Goal: Information Seeking & Learning: Learn about a topic

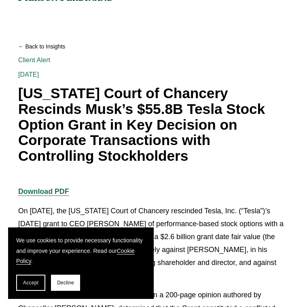
scroll to position [47, 0]
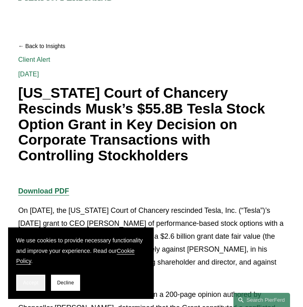
click at [38, 285] on span "Accept" at bounding box center [30, 283] width 15 height 6
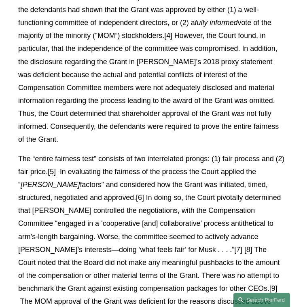
scroll to position [469, 0]
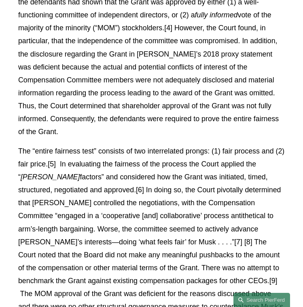
click at [86, 177] on p "The “entire fairness test” consists of two interrelated prongs: (1) fair proces…" at bounding box center [151, 236] width 266 height 182
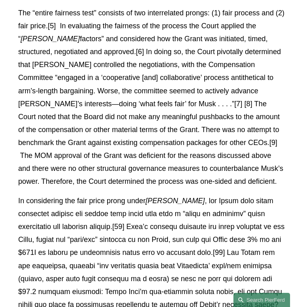
scroll to position [607, 0]
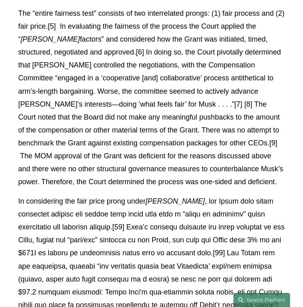
click at [189, 222] on p "In considering the fair price prong under Weinberger" at bounding box center [151, 311] width 266 height 233
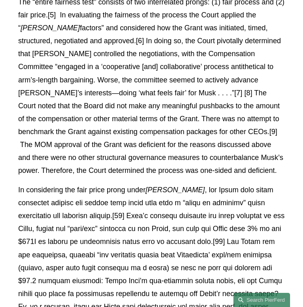
scroll to position [620, 0]
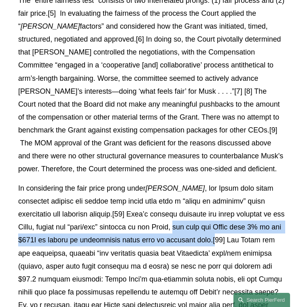
drag, startPoint x: 196, startPoint y: 228, endPoint x: 245, endPoint y: 243, distance: 50.9
click at [246, 244] on p "In considering the fair price prong under Weinberger" at bounding box center [151, 298] width 266 height 233
copy p "was that the Board gave 6% to get $600B of growth in stockholder value with no …"
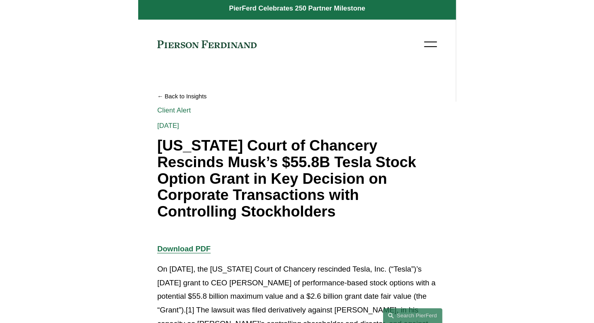
scroll to position [0, 0]
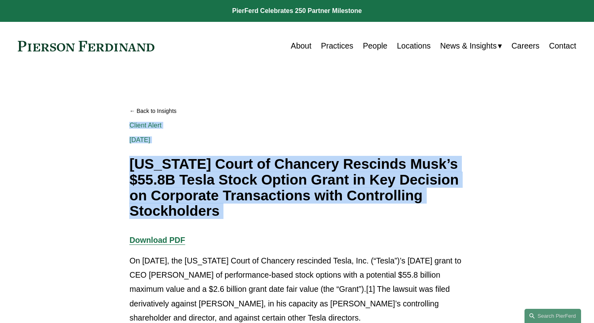
drag, startPoint x: 228, startPoint y: 226, endPoint x: 129, endPoint y: 168, distance: 114.7
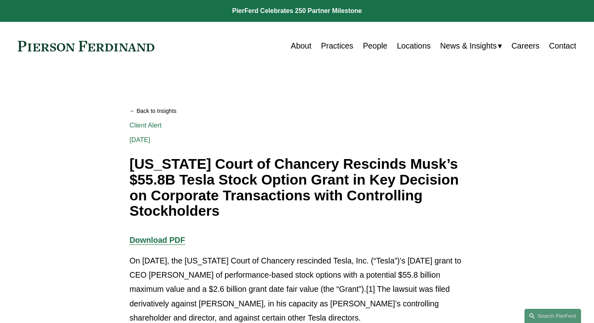
click at [132, 169] on h1 "[US_STATE] Court of Chancery Rescinds Musk’s $55.8B Tesla Stock Option Grant in…" at bounding box center [296, 187] width 335 height 63
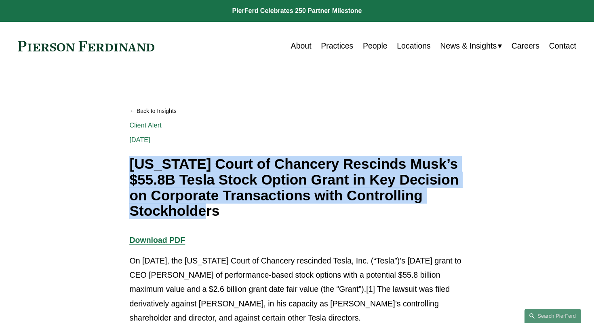
drag, startPoint x: 230, startPoint y: 212, endPoint x: 131, endPoint y: 169, distance: 107.8
click at [131, 169] on h1 "[US_STATE] Court of Chancery Rescinds Musk’s $55.8B Tesla Stock Option Grant in…" at bounding box center [296, 187] width 335 height 63
copy h1 "[US_STATE] Court of Chancery Rescinds Musk’s $55.8B Tesla Stock Option Grant in…"
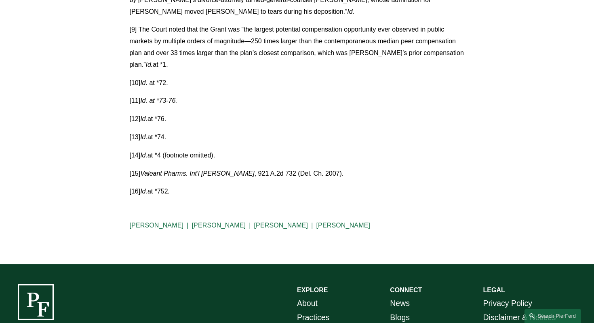
scroll to position [2031, 0]
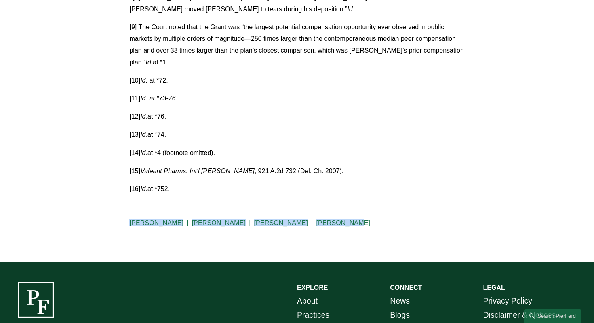
drag, startPoint x: 359, startPoint y: 158, endPoint x: 109, endPoint y: 153, distance: 249.9
copy div "[PERSON_NAME] [PERSON_NAME] [PERSON_NAME] [PERSON_NAME]"
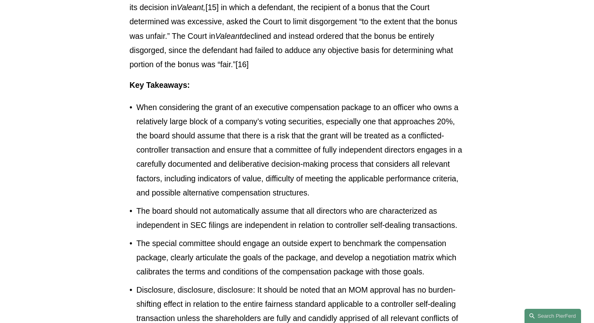
scroll to position [1116, 0]
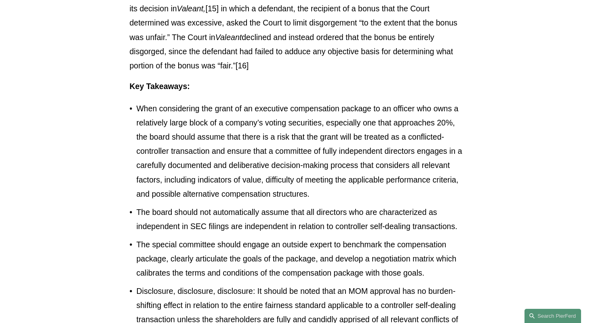
click at [302, 101] on p "When considering the grant of an executive compensation package to an officer w…" at bounding box center [300, 150] width 328 height 99
